Goal: Navigation & Orientation: Find specific page/section

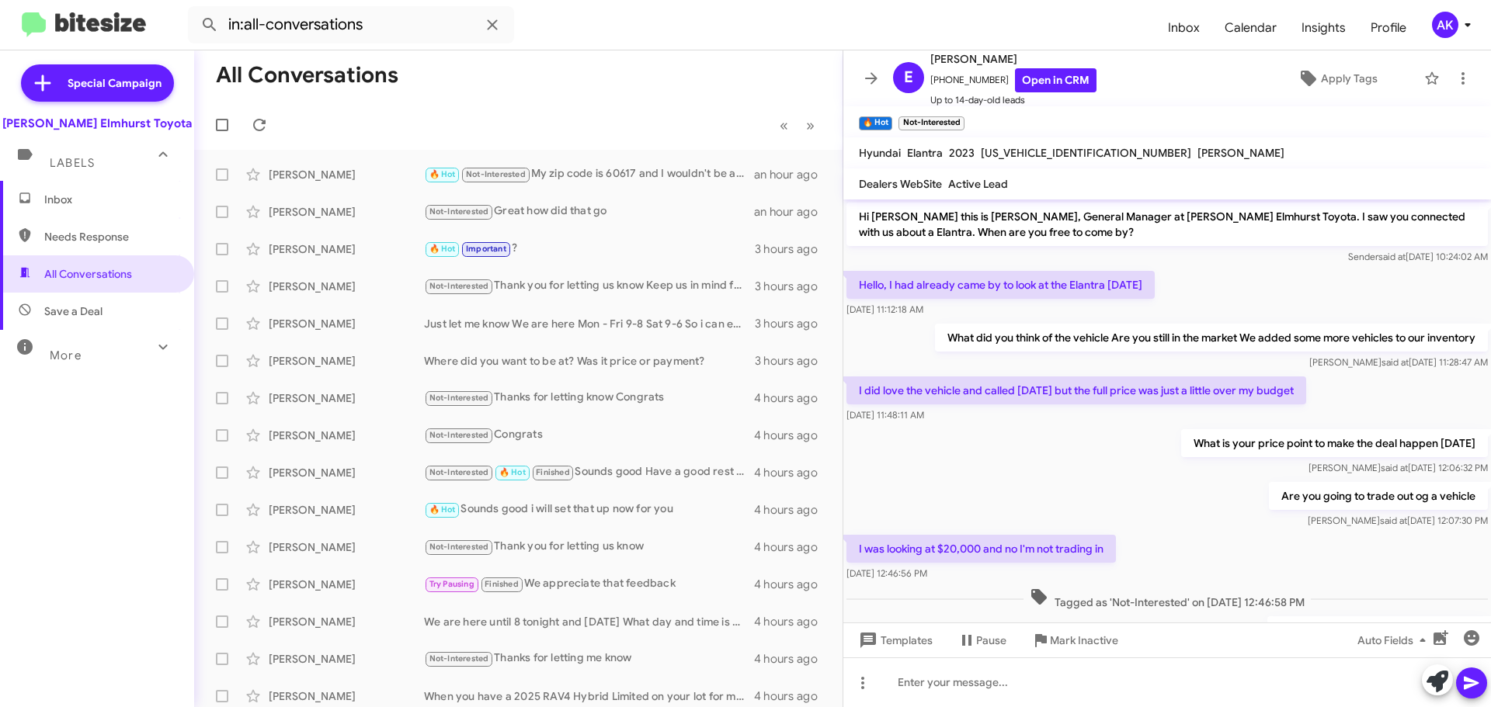
scroll to position [434, 0]
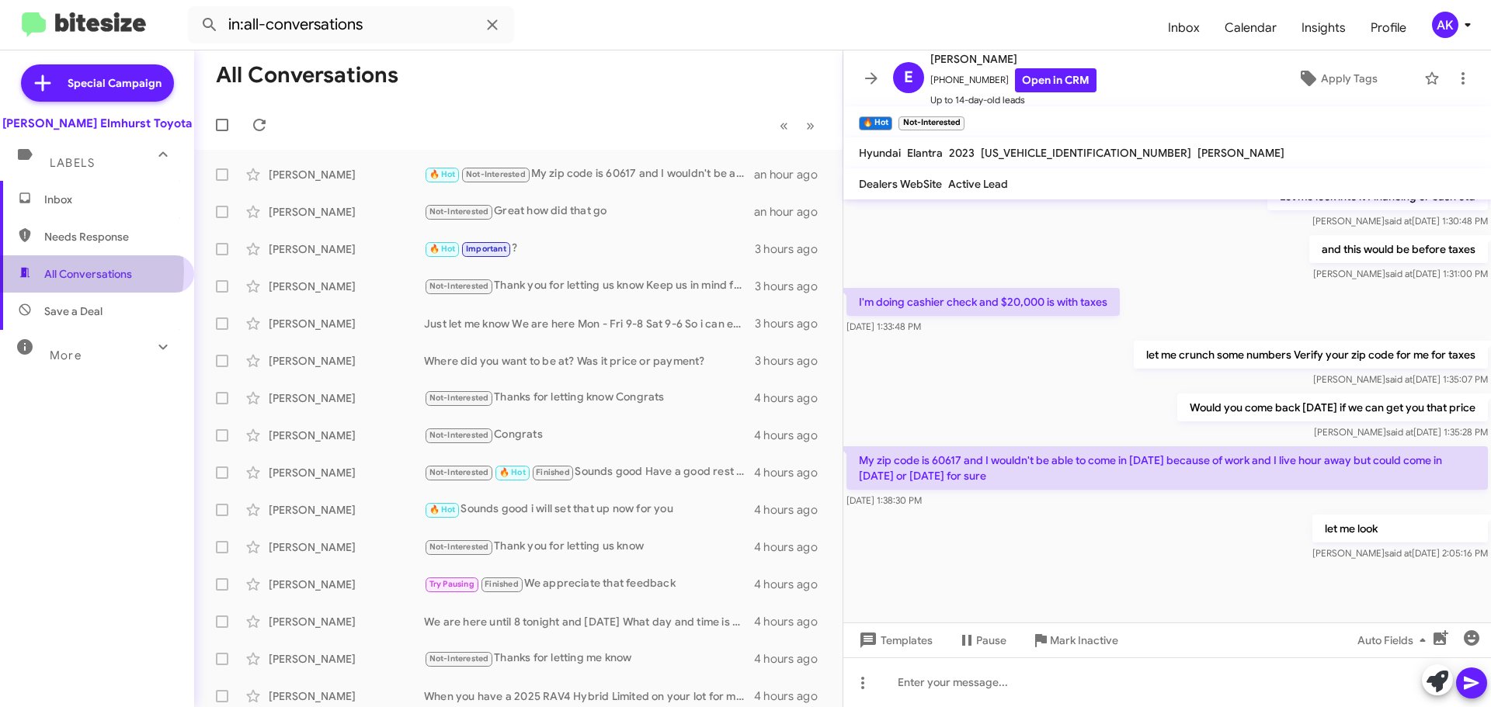
click at [43, 271] on span "All Conversations" at bounding box center [97, 273] width 194 height 37
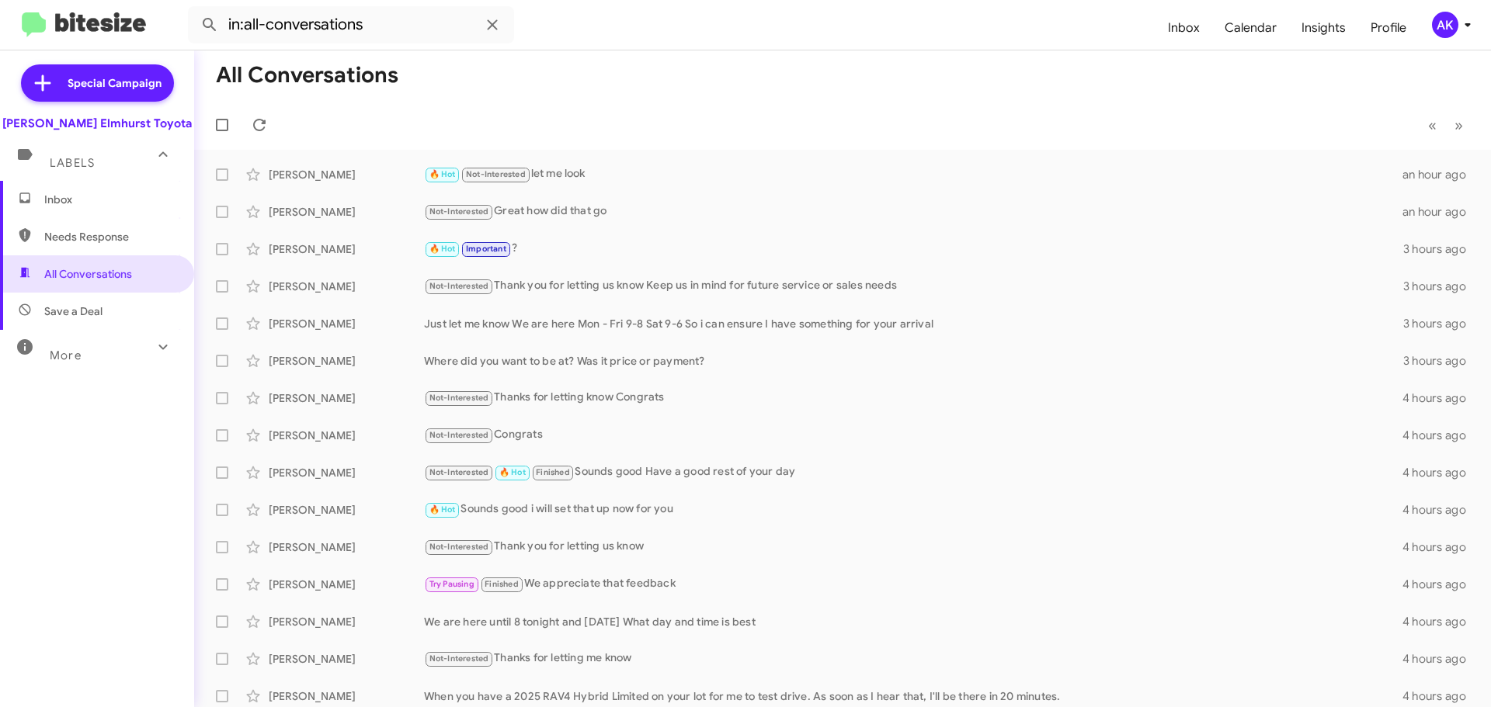
click at [69, 206] on span "Inbox" at bounding box center [110, 200] width 132 height 16
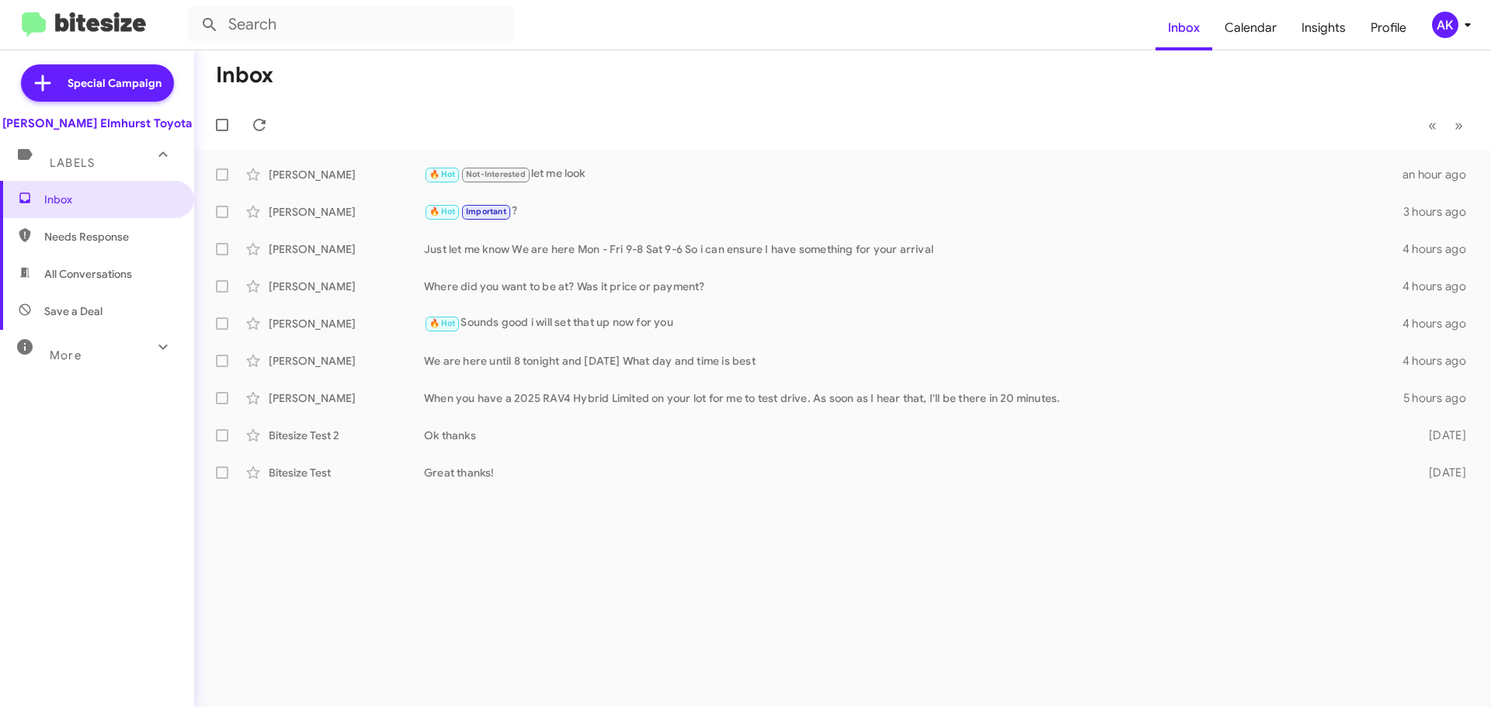
click at [89, 321] on span "Save a Deal" at bounding box center [97, 311] width 194 height 37
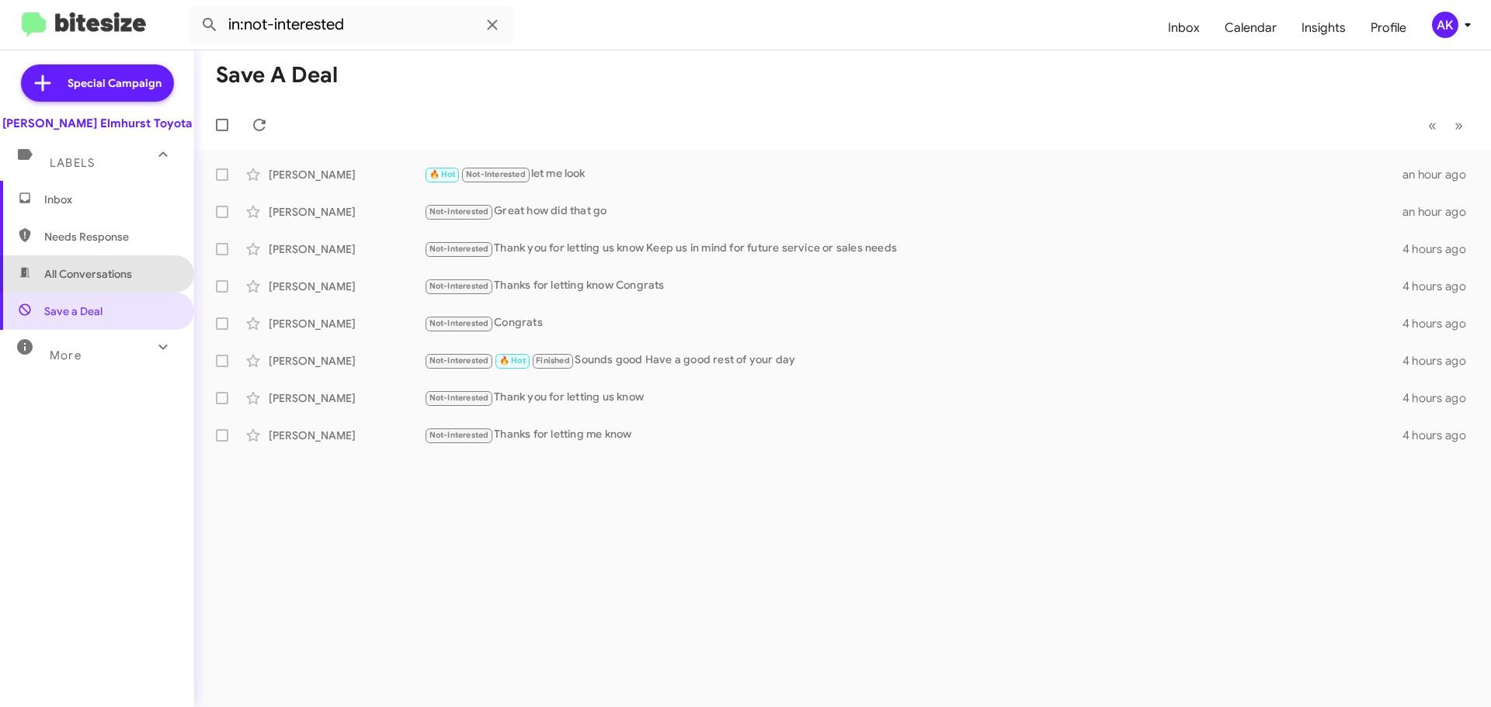
click at [134, 281] on span "All Conversations" at bounding box center [97, 273] width 194 height 37
type input "in:all-conversations"
